Goal: Check status: Check status

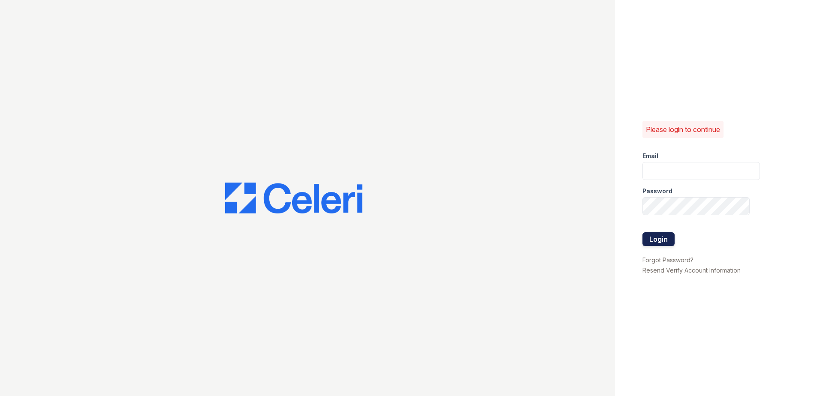
type input "renewnottingham@trinity-pm.com"
click at [650, 234] on button "Login" at bounding box center [658, 239] width 32 height 14
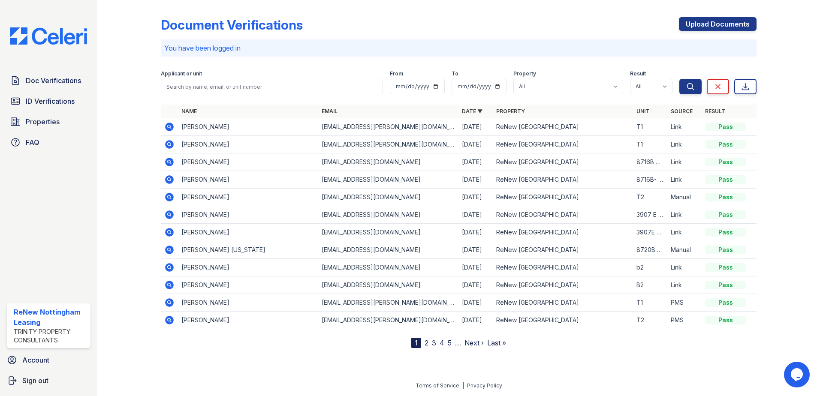
click at [165, 162] on icon at bounding box center [169, 162] width 10 height 10
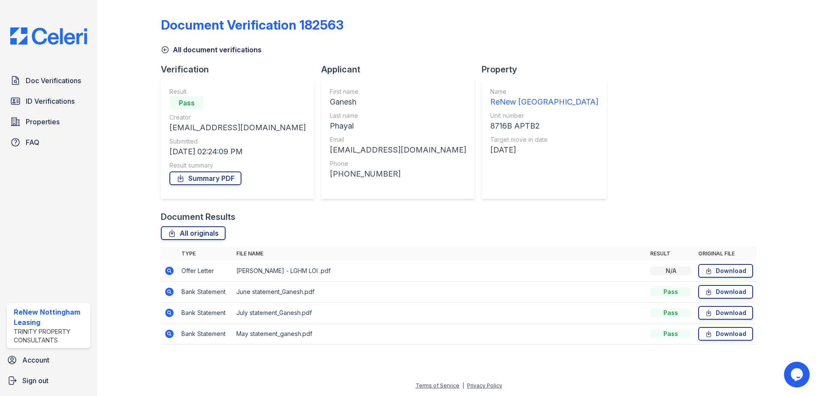
click at [209, 274] on td "Offer Letter" at bounding box center [205, 271] width 55 height 21
click at [207, 275] on td "Offer Letter" at bounding box center [205, 271] width 55 height 21
click at [172, 272] on icon at bounding box center [169, 271] width 9 height 9
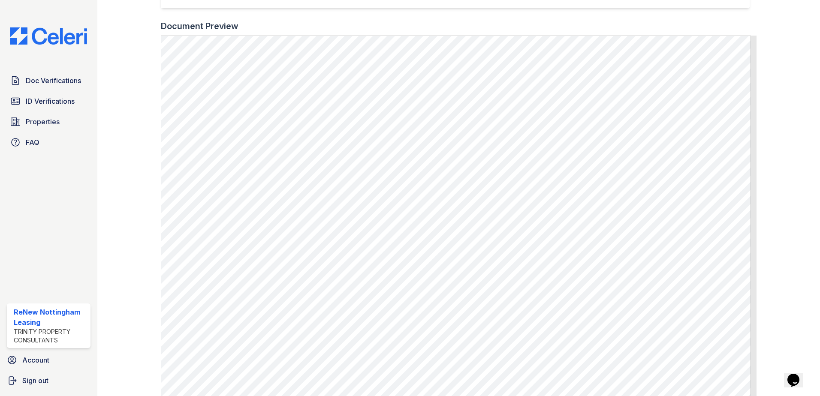
scroll to position [257, 0]
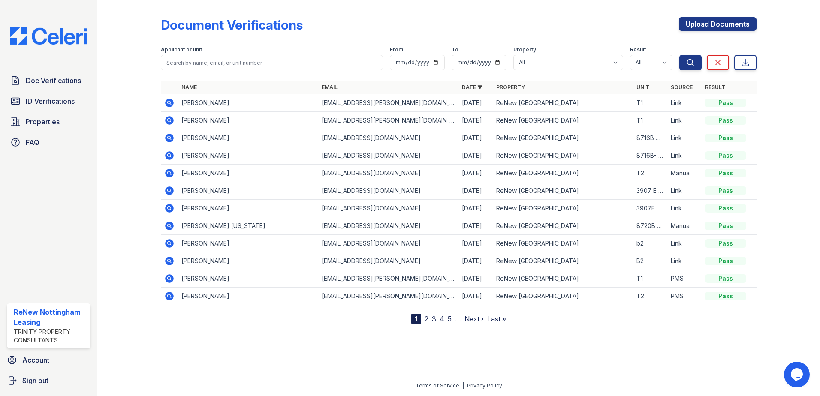
click at [169, 137] on icon at bounding box center [169, 137] width 2 height 2
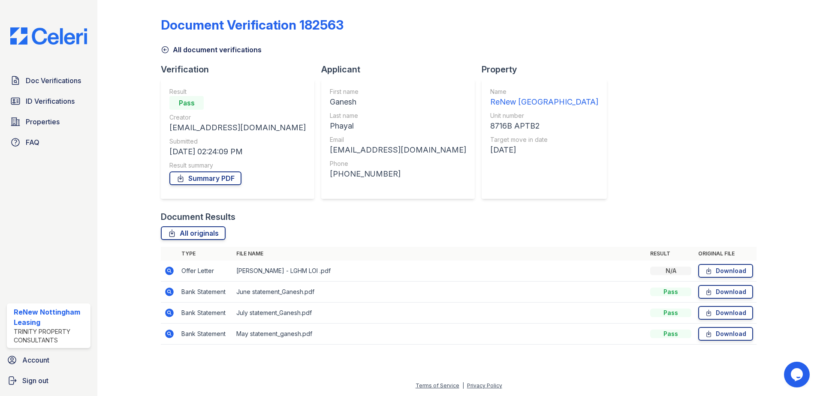
click at [208, 273] on td "Offer Letter" at bounding box center [205, 271] width 55 height 21
click at [169, 271] on icon at bounding box center [169, 270] width 2 height 2
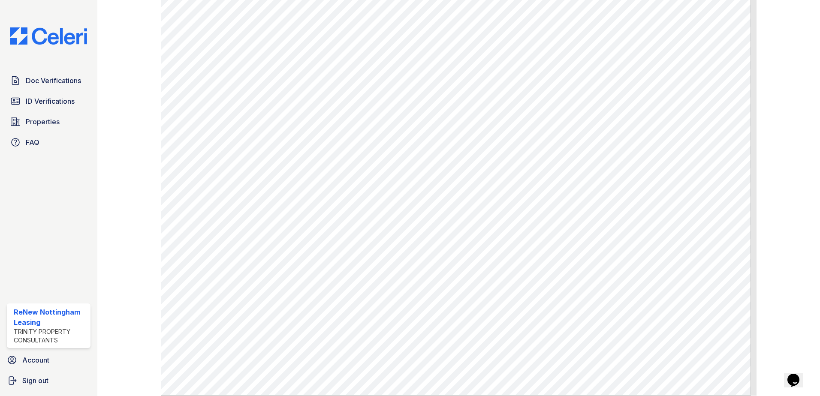
scroll to position [268, 0]
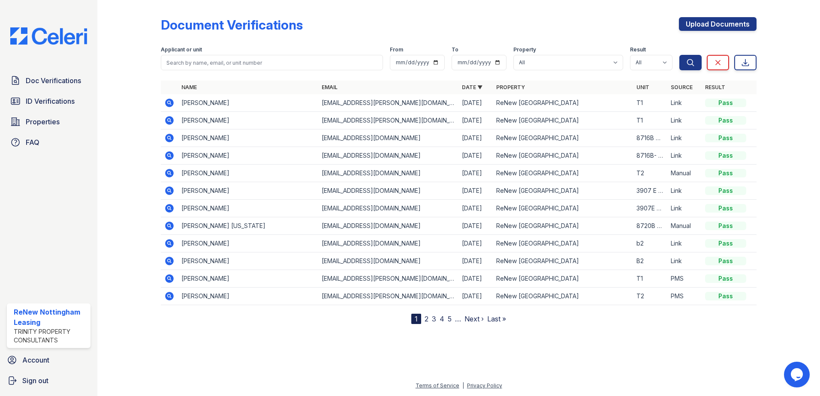
click at [169, 135] on icon at bounding box center [169, 138] width 9 height 9
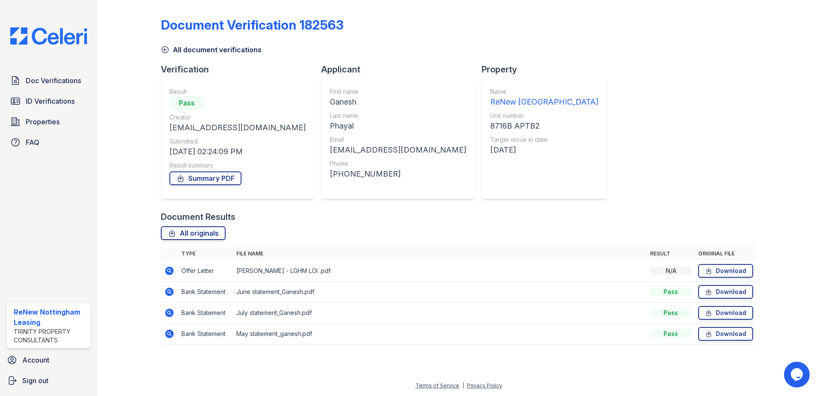
click at [173, 270] on icon at bounding box center [169, 271] width 9 height 9
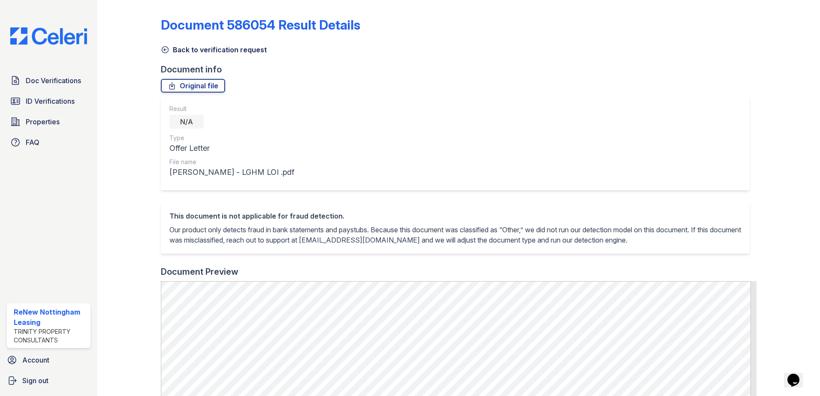
scroll to position [214, 0]
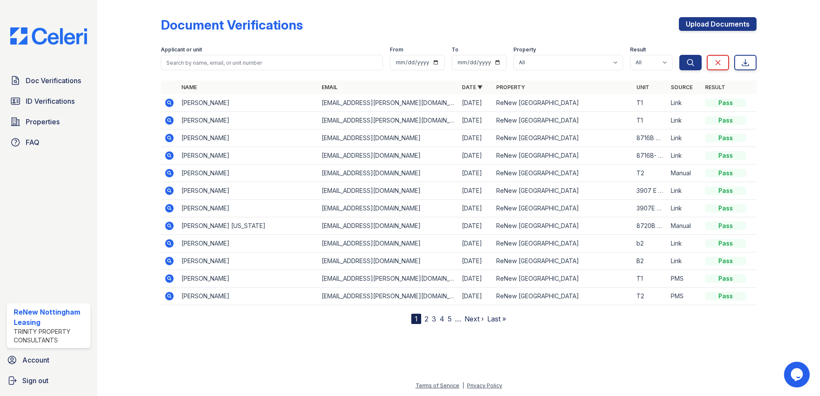
click at [168, 139] on icon at bounding box center [169, 138] width 10 height 10
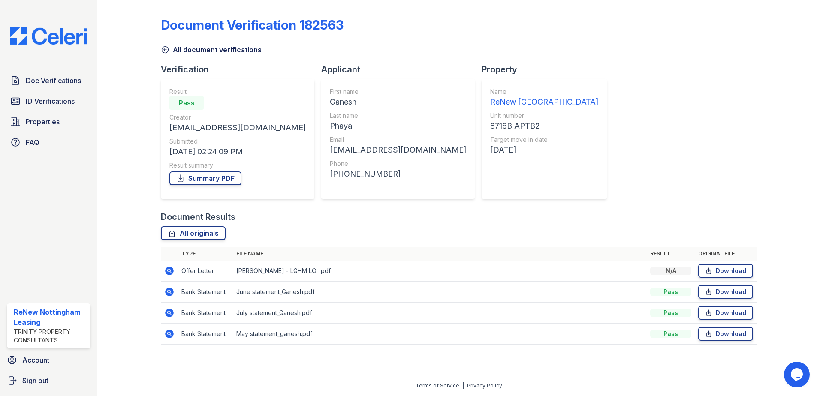
drag, startPoint x: 204, startPoint y: 270, endPoint x: 198, endPoint y: 271, distance: 6.0
click at [203, 270] on td "Offer Letter" at bounding box center [205, 271] width 55 height 21
click at [169, 270] on icon at bounding box center [169, 270] width 2 height 2
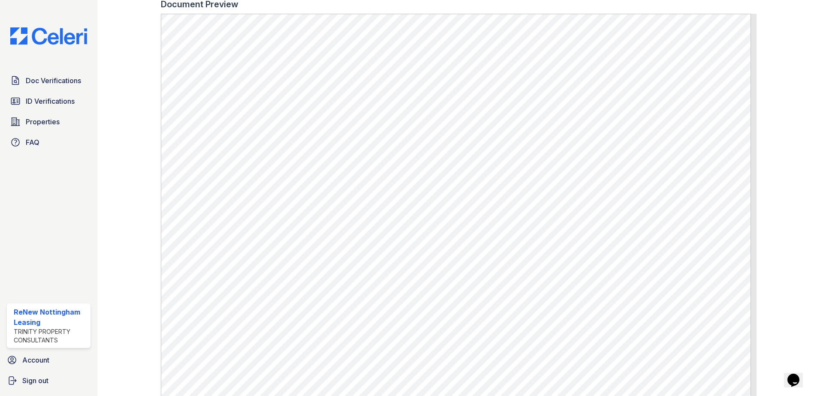
scroll to position [10, 0]
